Goal: Task Accomplishment & Management: Manage account settings

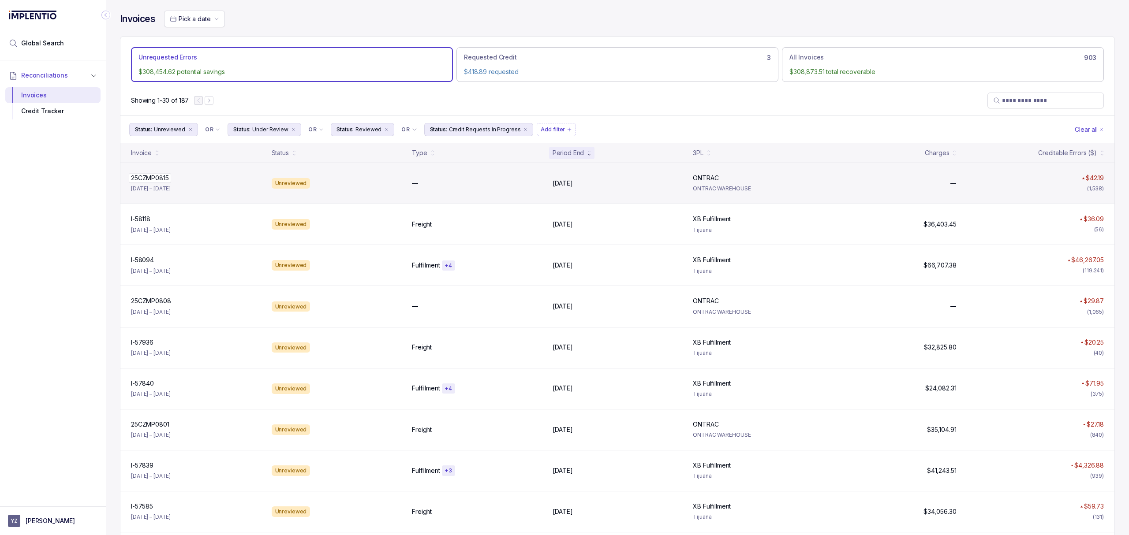
click at [152, 179] on p "25CZMP0815" at bounding box center [150, 178] width 42 height 10
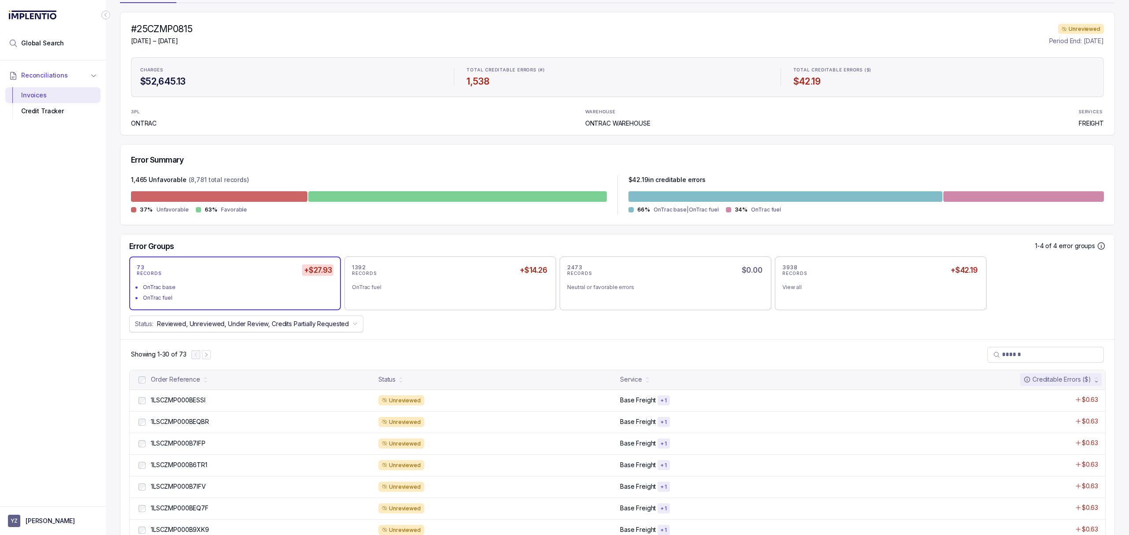
scroll to position [176, 0]
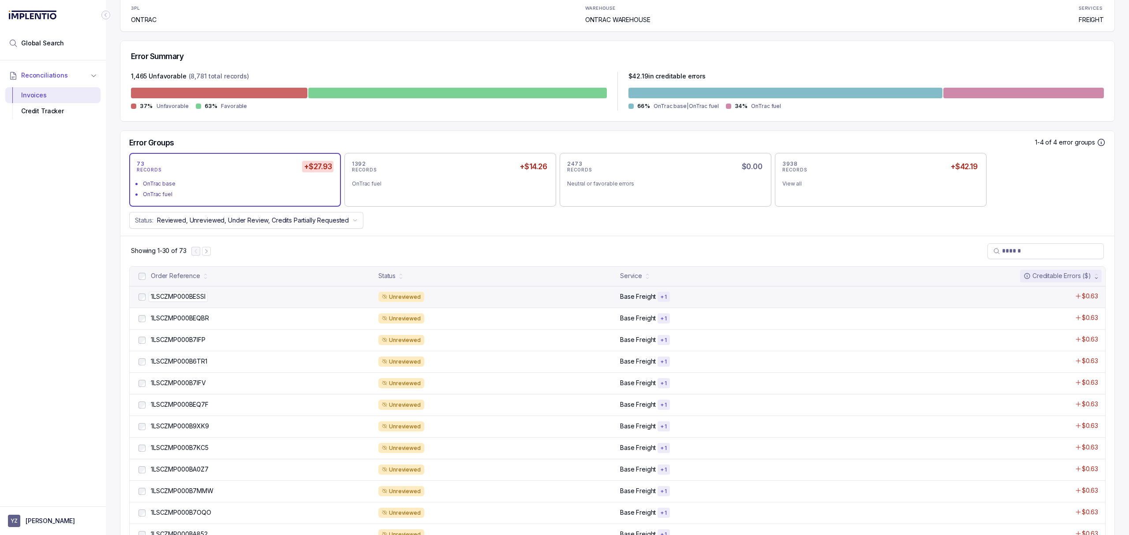
click at [175, 294] on p "1LSCZMP000BESSI" at bounding box center [178, 297] width 59 height 10
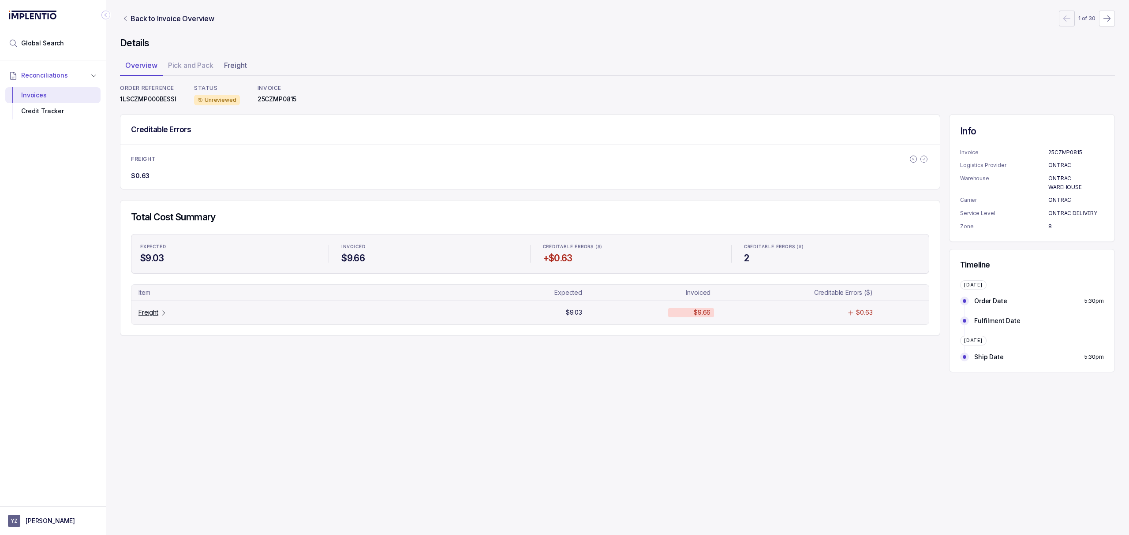
click at [145, 315] on p "Freight" at bounding box center [148, 312] width 20 height 9
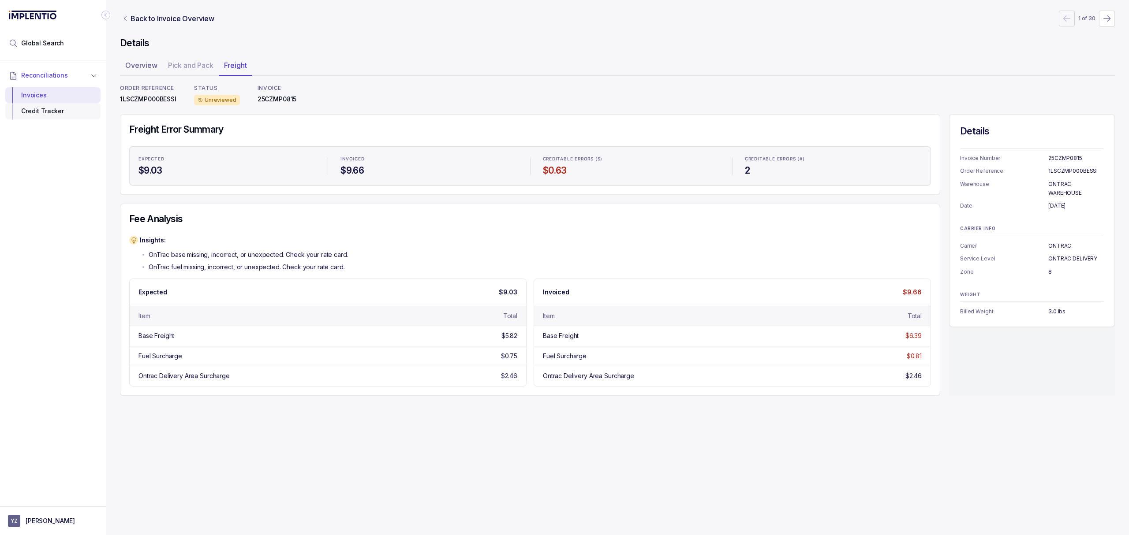
click at [57, 106] on div "Credit Tracker" at bounding box center [52, 111] width 81 height 16
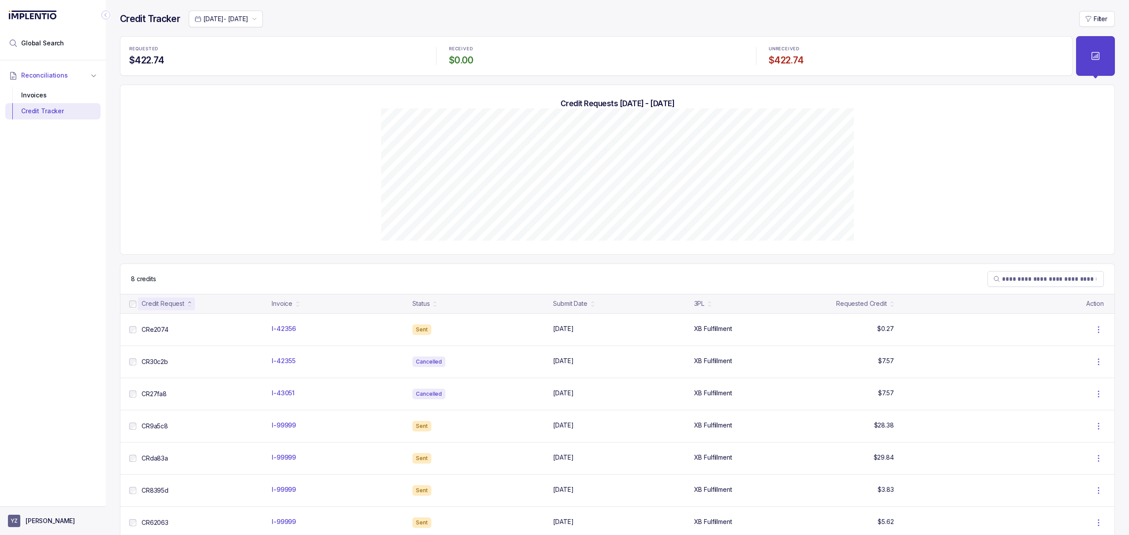
click at [46, 524] on p "[PERSON_NAME]" at bounding box center [50, 521] width 49 height 9
click at [48, 508] on li "Logout" at bounding box center [52, 502] width 91 height 14
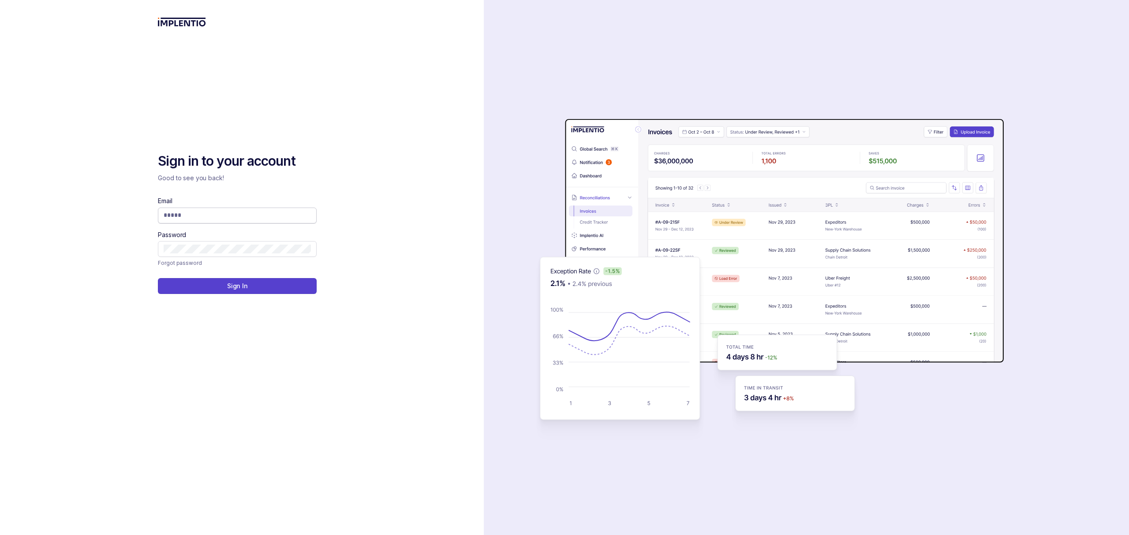
click at [208, 212] on input "Email" at bounding box center [237, 215] width 147 height 9
type input "**********"
